Goal: Find specific page/section

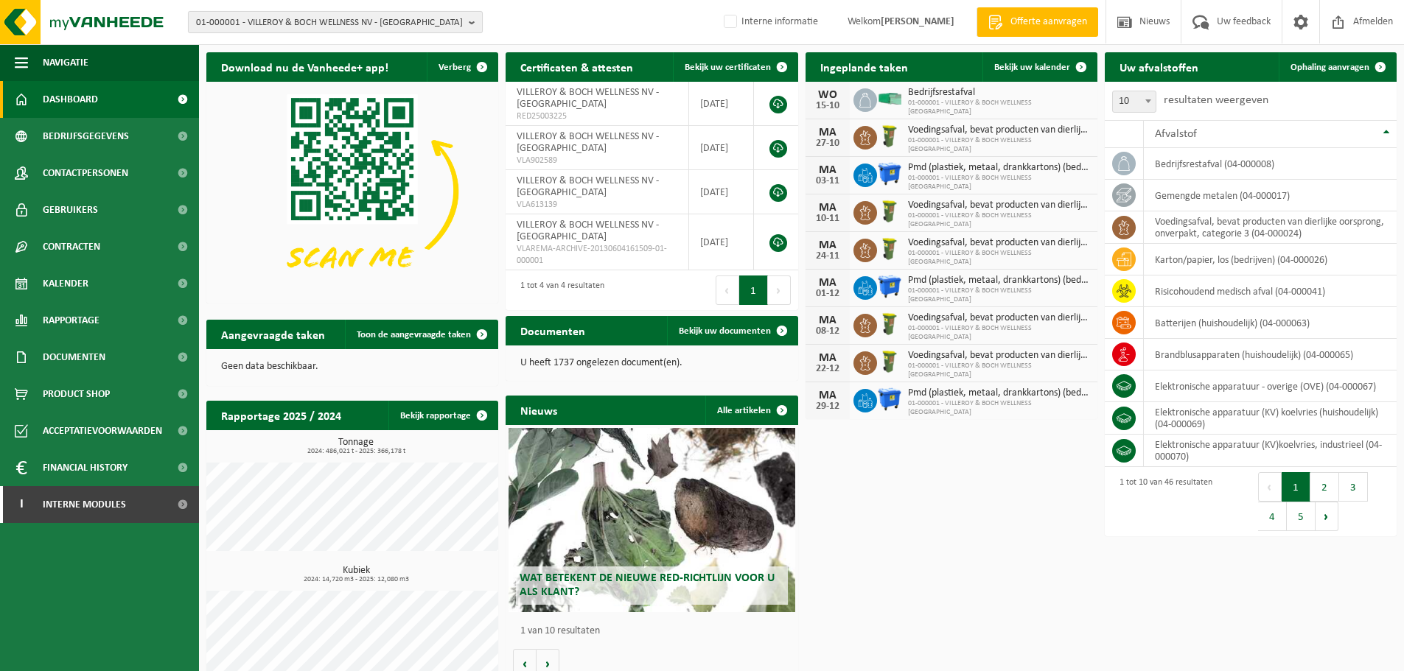
click at [346, 26] on span "01-000001 - VILLEROY & BOCH WELLNESS NV - ROESELARE" at bounding box center [329, 23] width 267 height 22
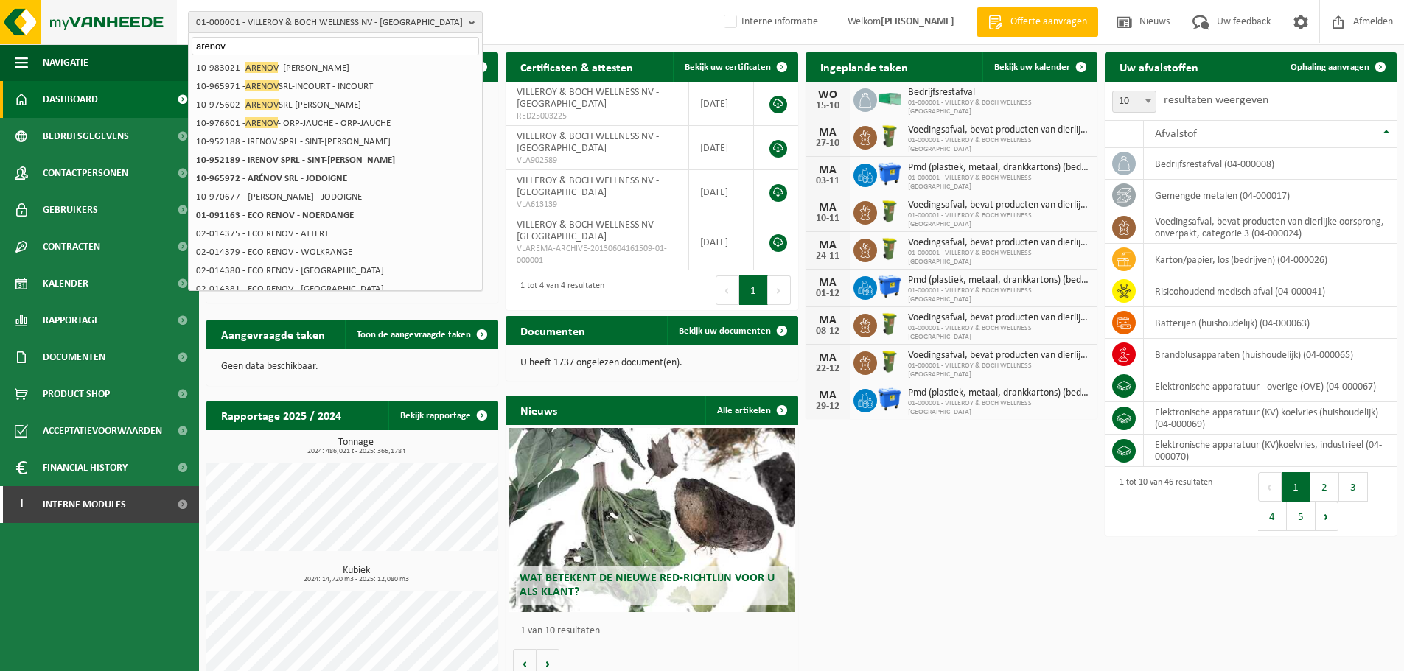
type input "arenov"
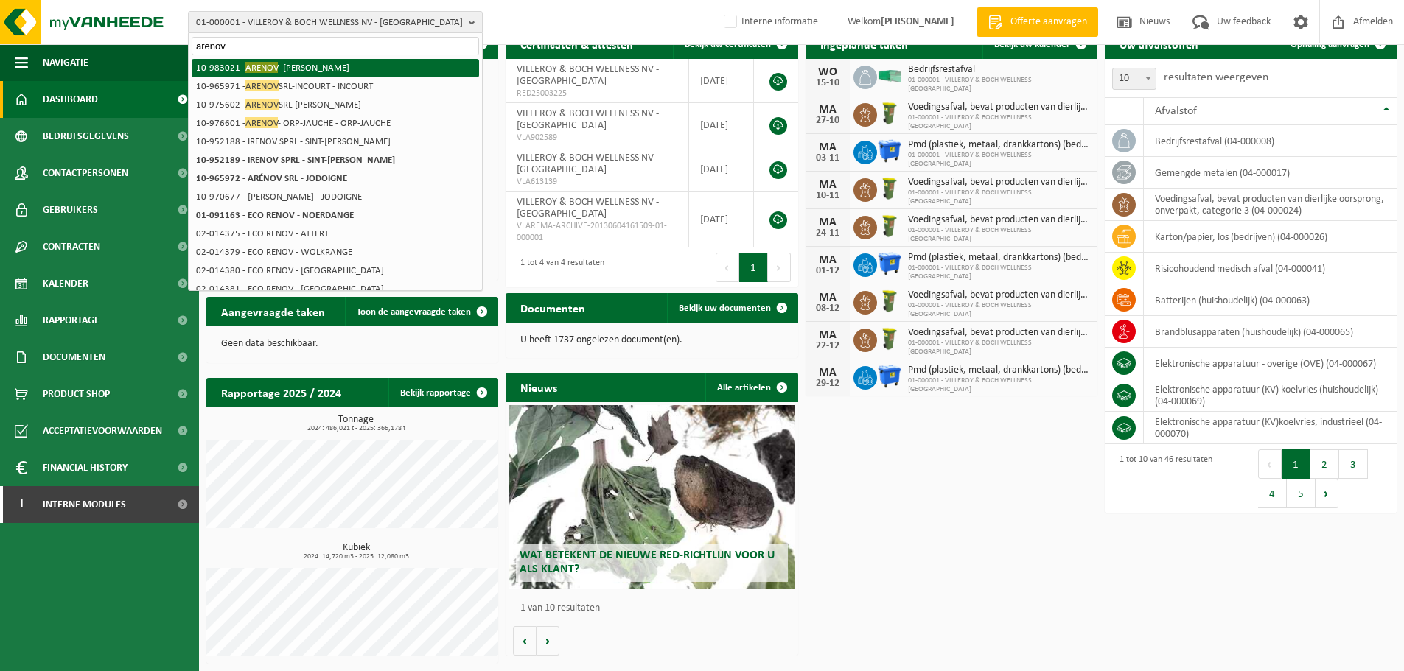
click at [286, 66] on li "10-983021 - ARENOV - JODIGNE - JODOIGNE" at bounding box center [335, 68] width 287 height 18
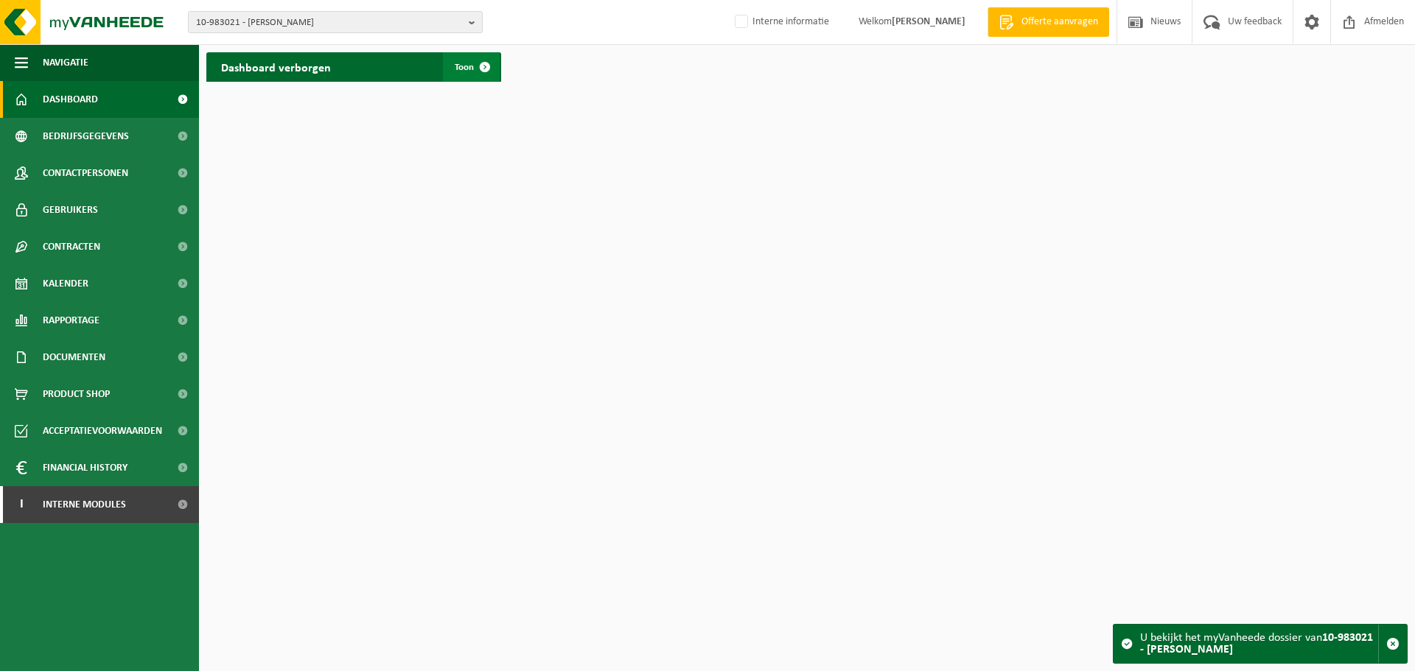
click at [456, 71] on span "Toon" at bounding box center [464, 68] width 19 height 10
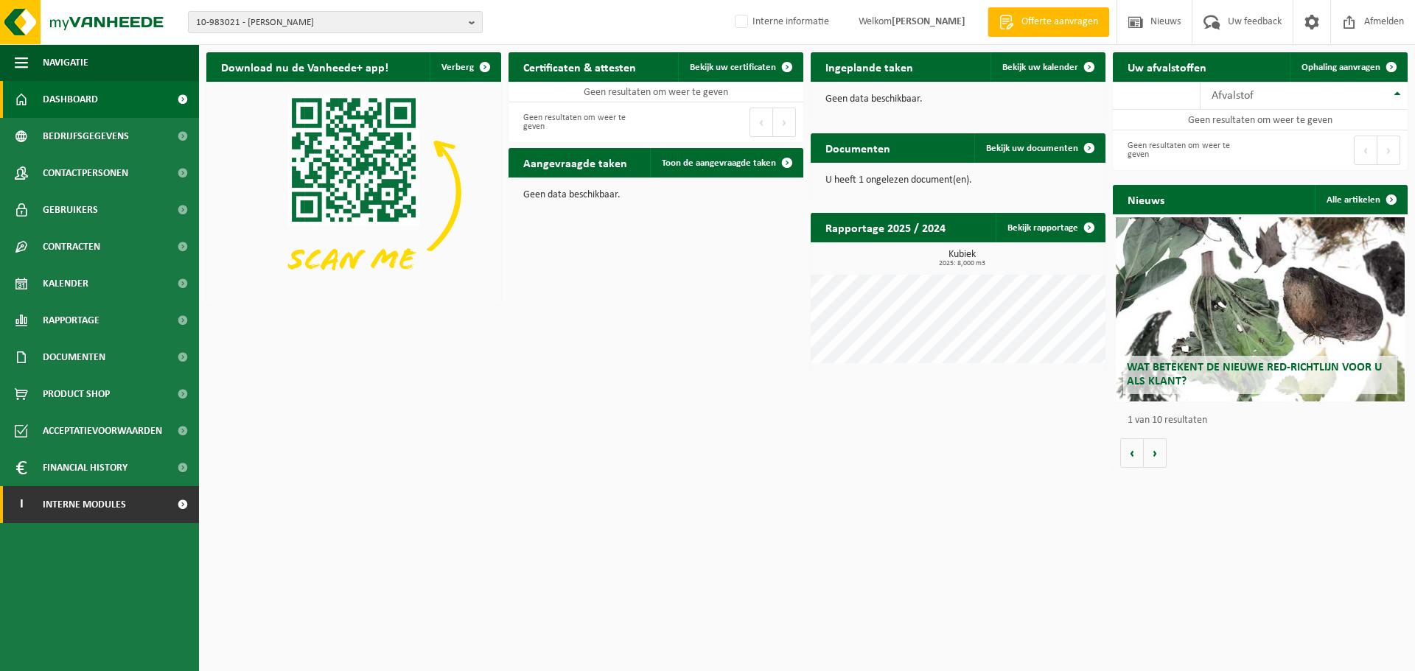
click at [119, 509] on span "Interne modules" at bounding box center [84, 504] width 83 height 37
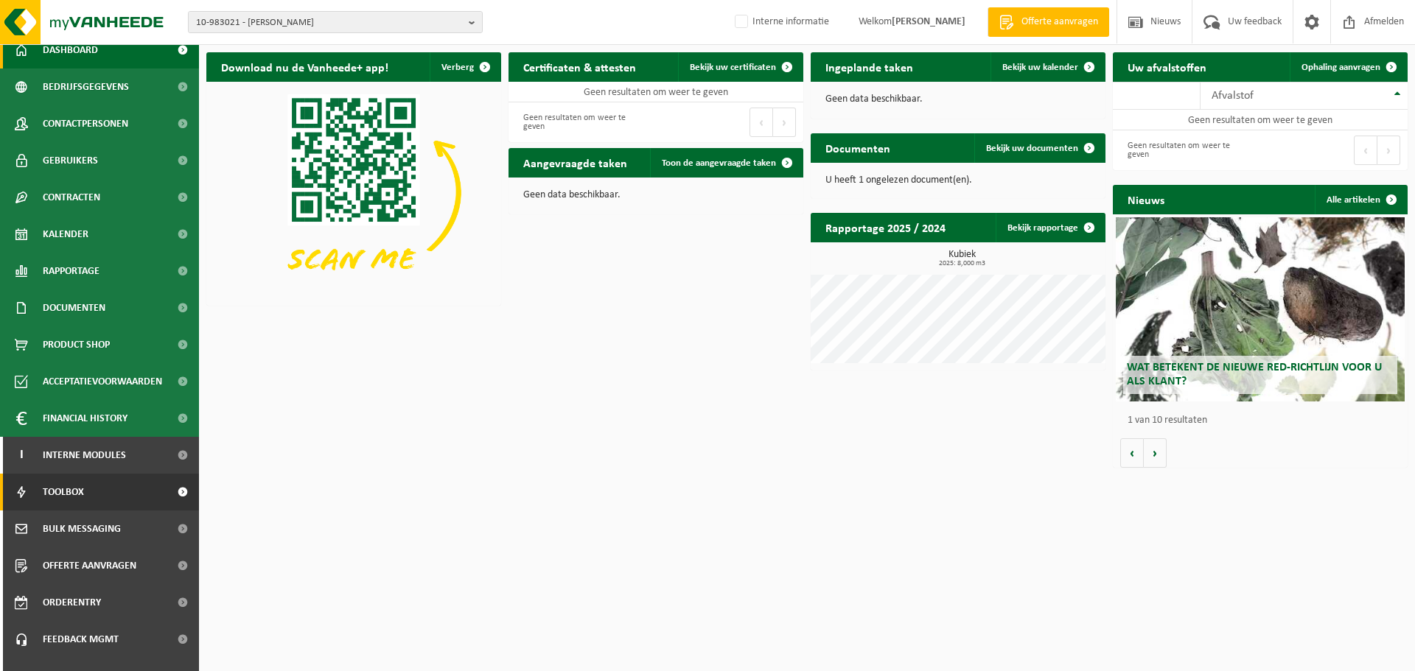
scroll to position [73, 0]
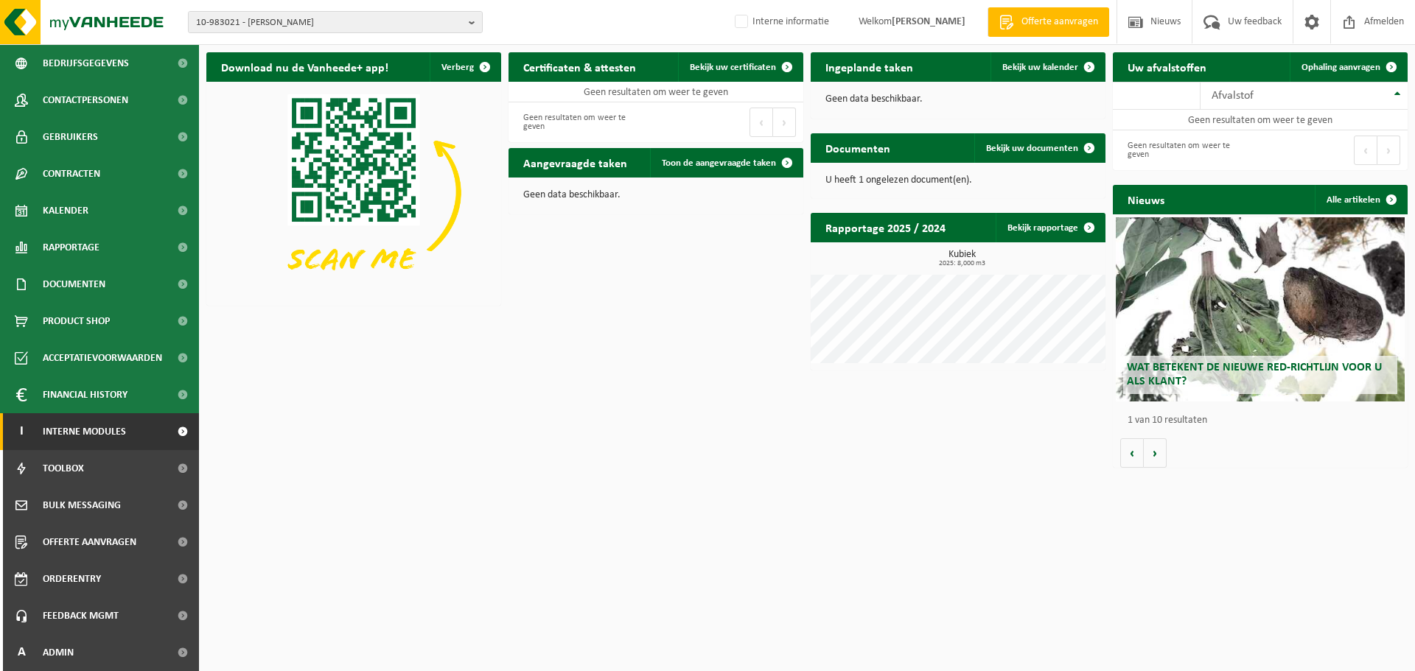
click at [142, 430] on link "I Interne modules" at bounding box center [99, 431] width 199 height 37
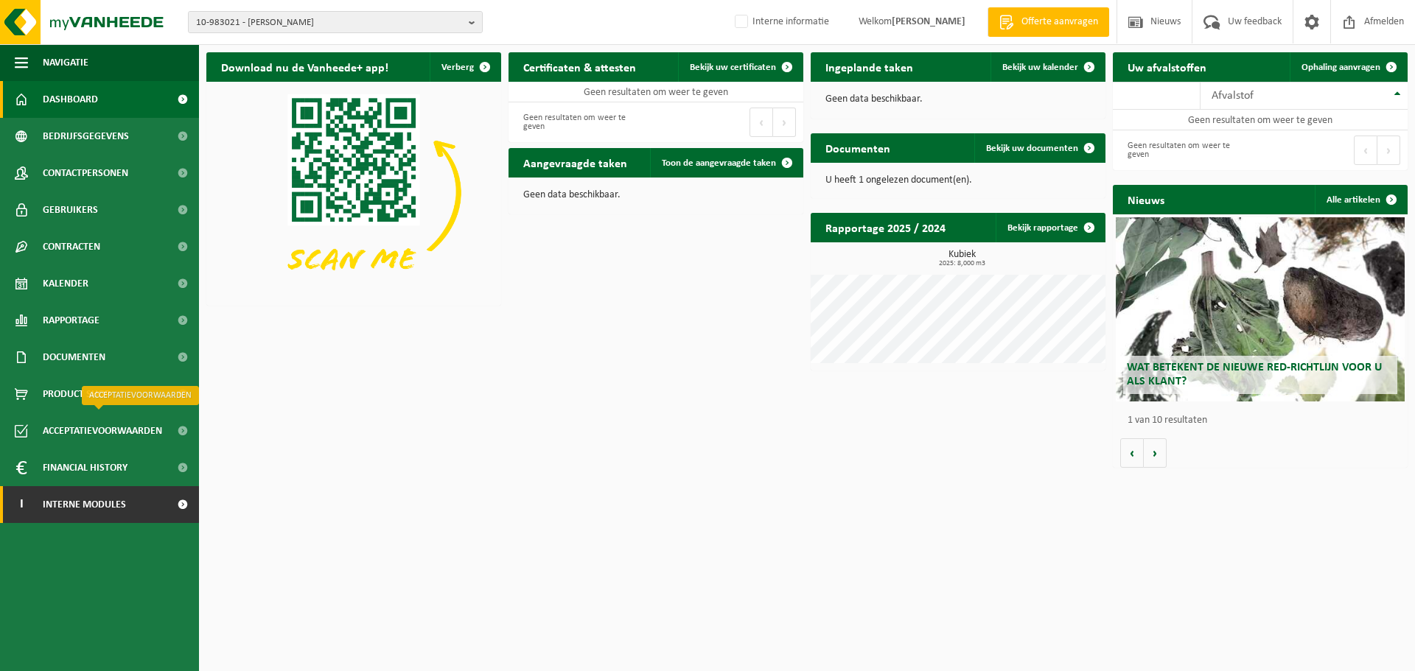
scroll to position [0, 0]
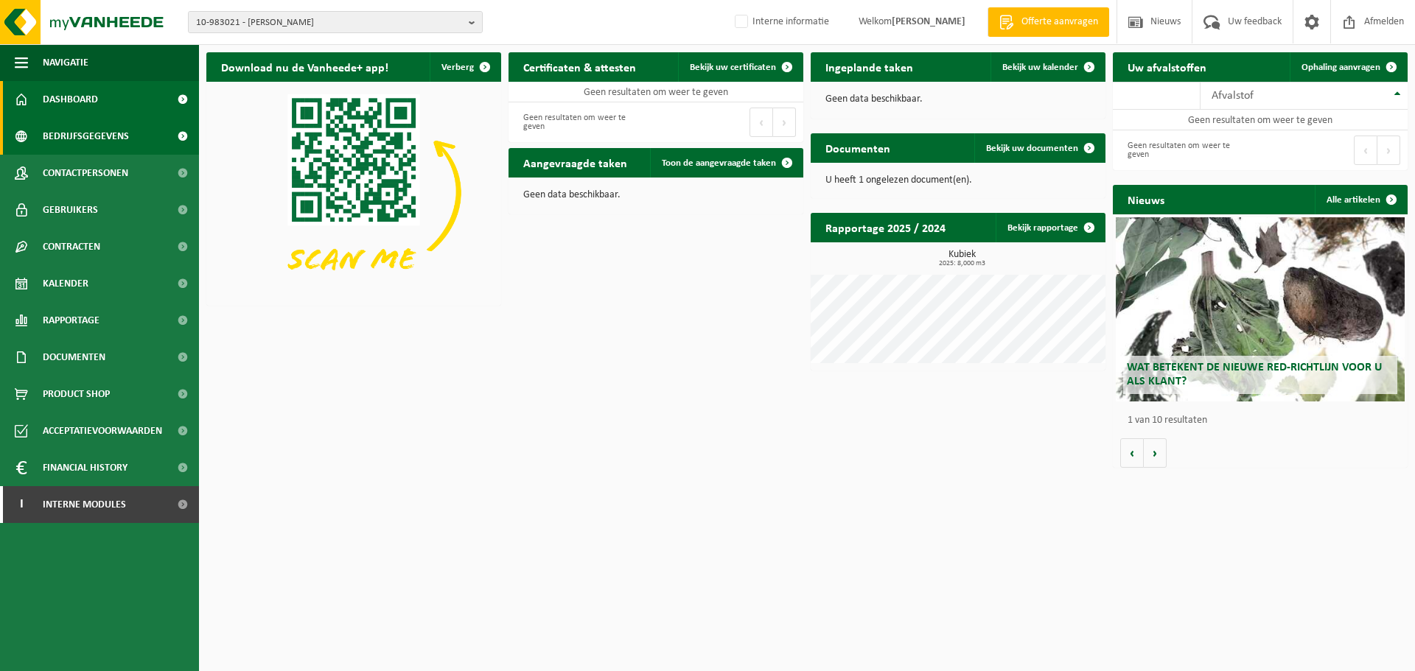
click at [102, 133] on span "Bedrijfsgegevens" at bounding box center [86, 136] width 86 height 37
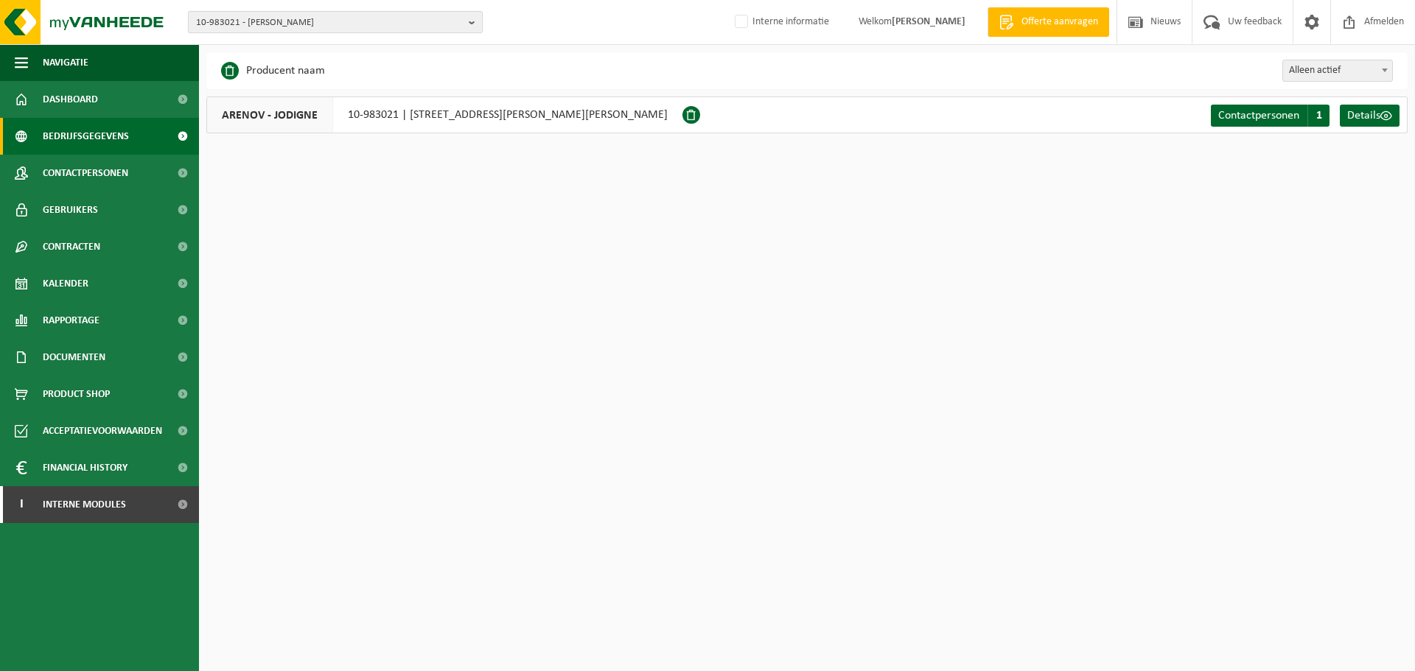
click at [301, 25] on span "10-983021 - [PERSON_NAME]" at bounding box center [329, 23] width 267 height 22
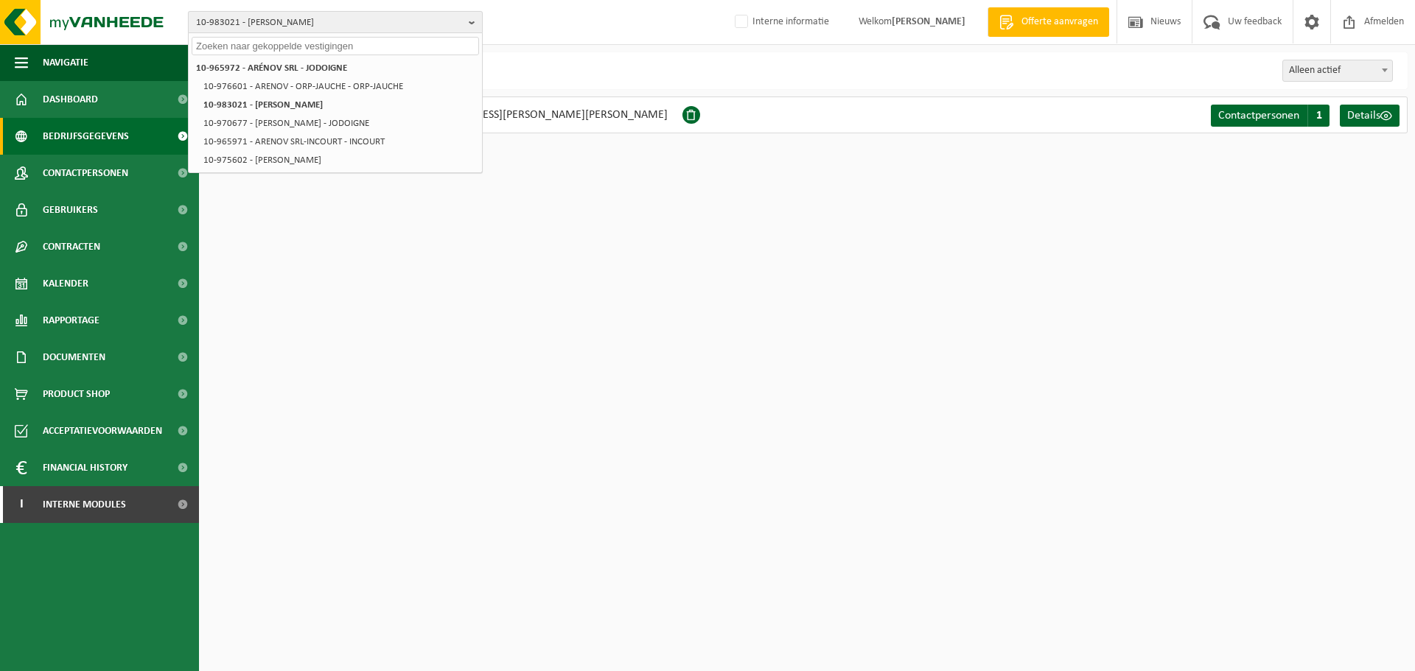
paste input "01-000144"
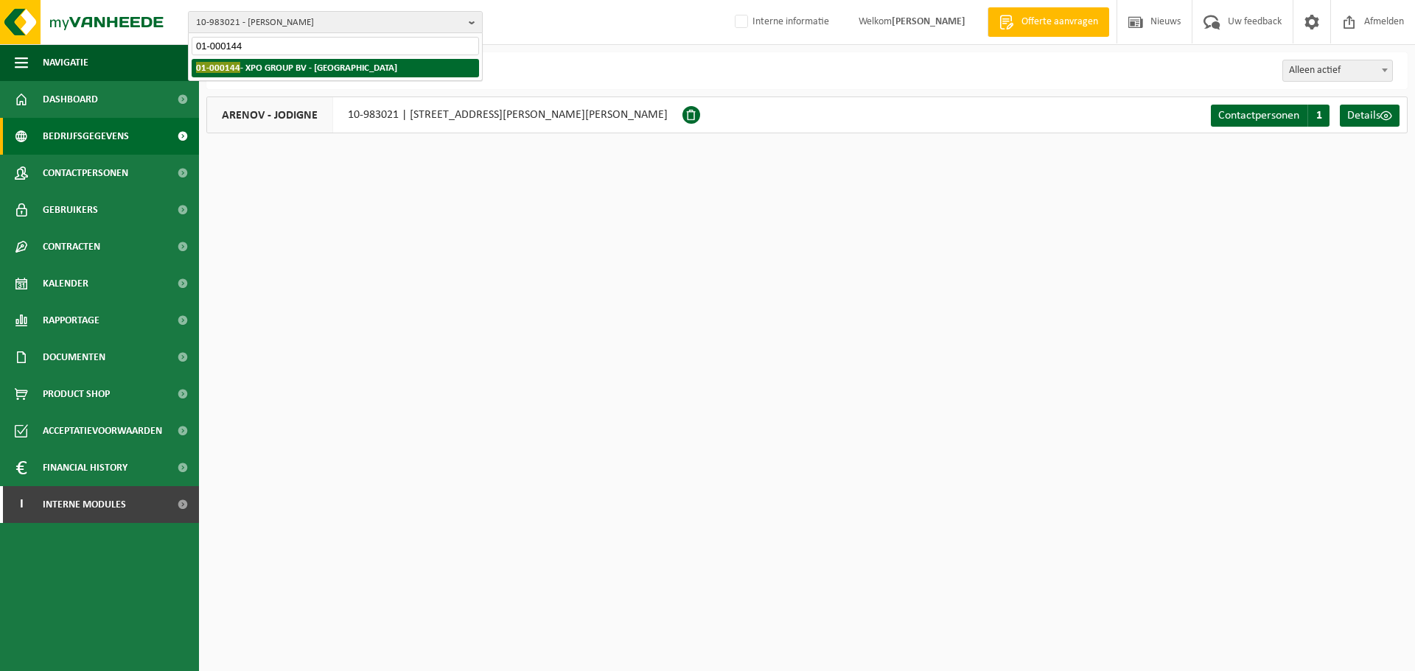
type input "01-000144"
click at [282, 66] on strong "01-000144 - XPO GROUP BV - KORTRIJK" at bounding box center [296, 67] width 201 height 11
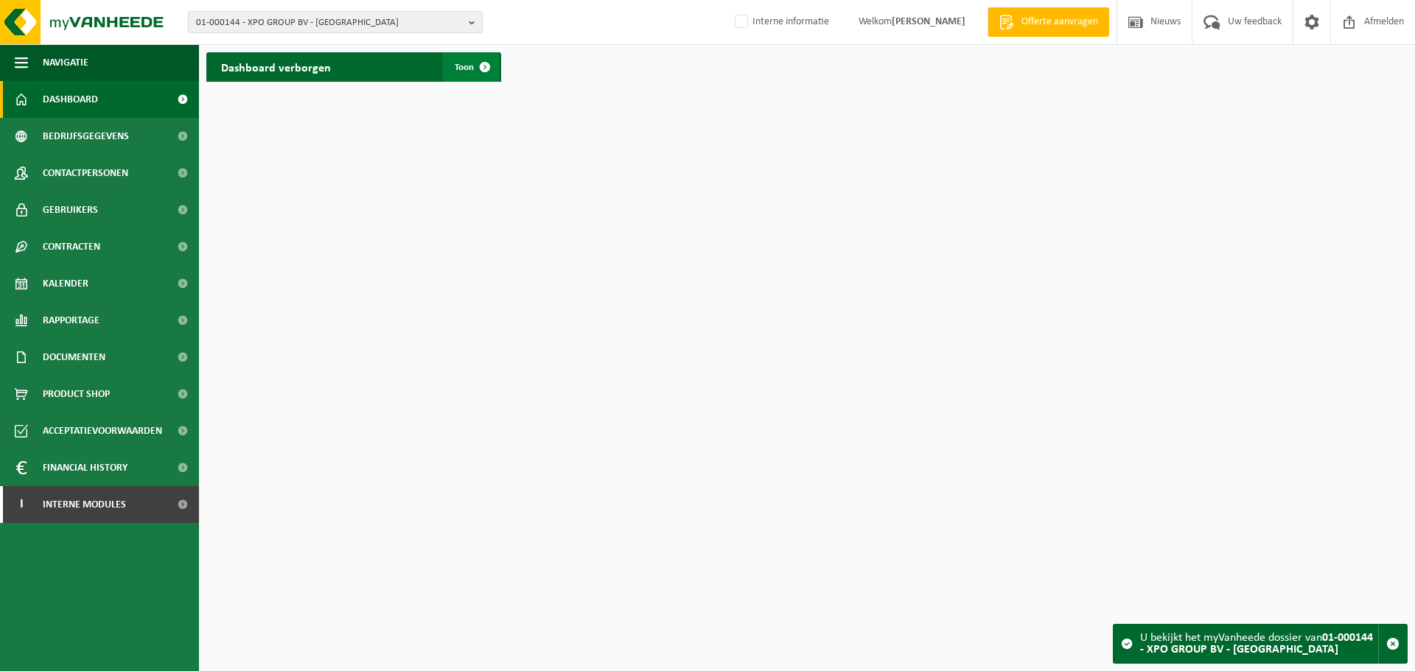
click at [461, 67] on span "Toon" at bounding box center [464, 68] width 19 height 10
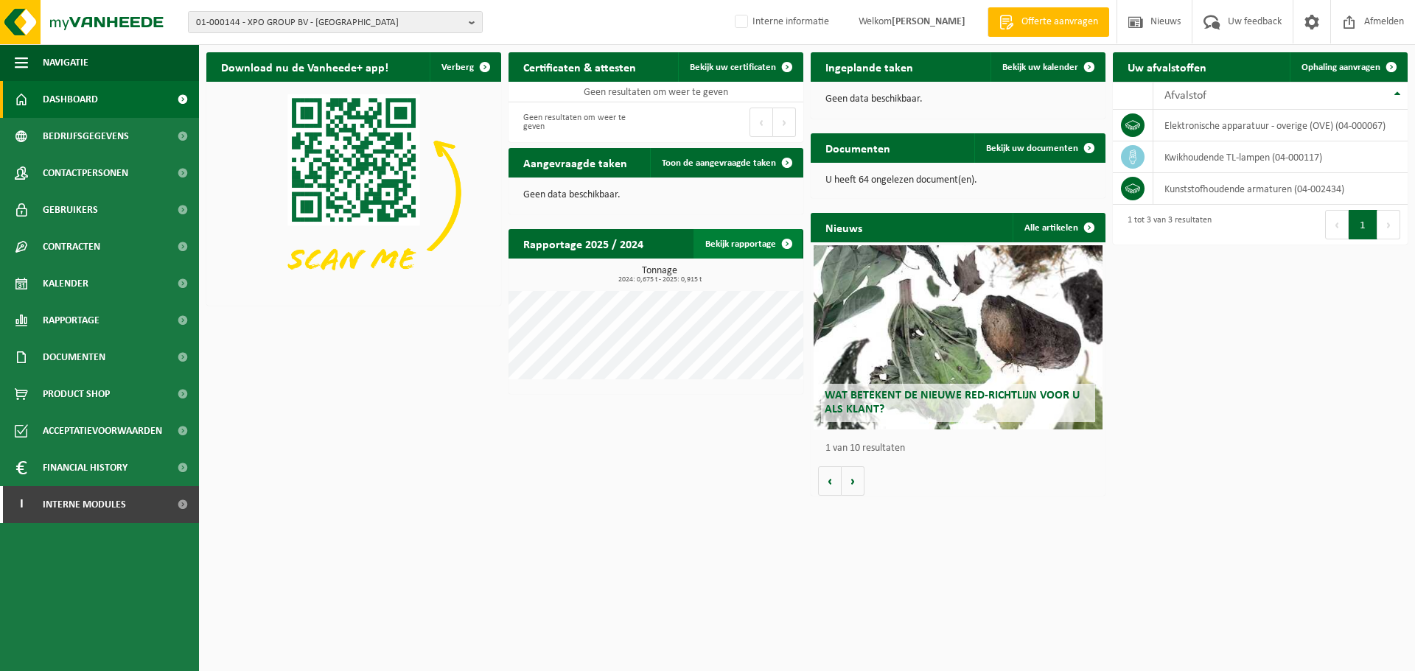
click at [790, 239] on span at bounding box center [786, 243] width 29 height 29
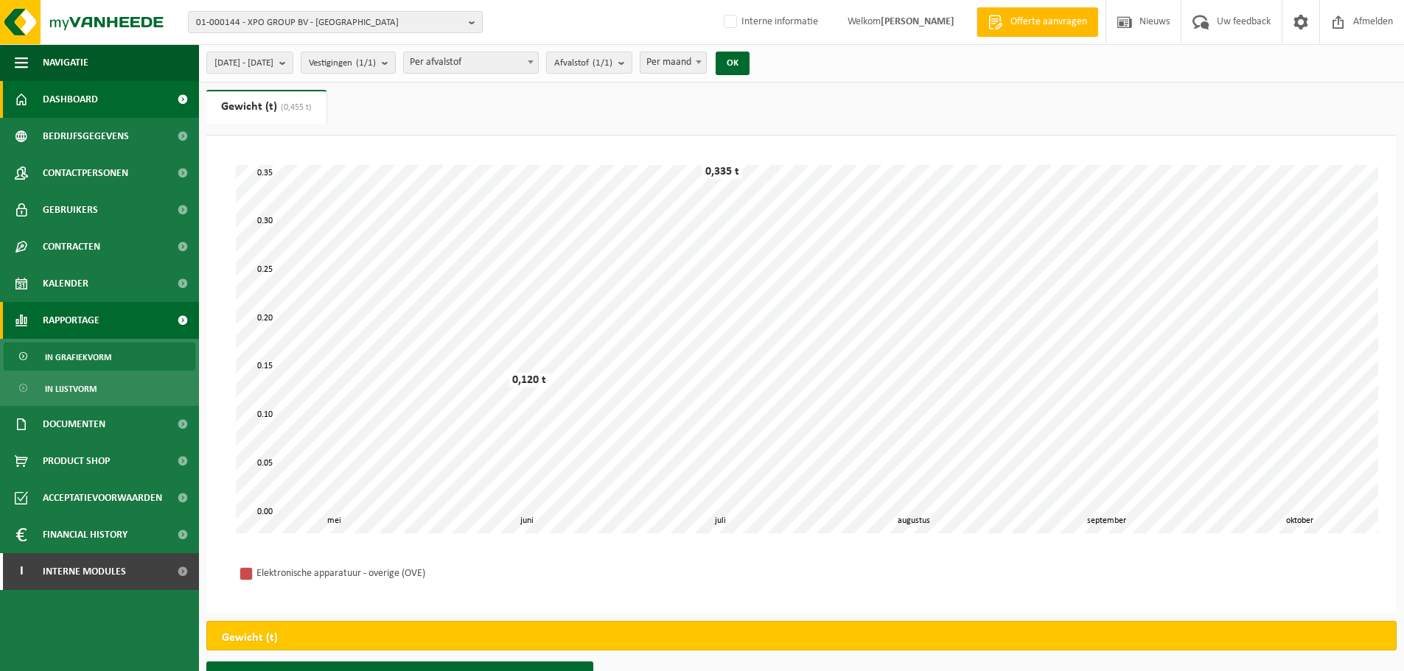
click at [63, 95] on span "Dashboard" at bounding box center [70, 99] width 55 height 37
